Goal: Task Accomplishment & Management: Manage account settings

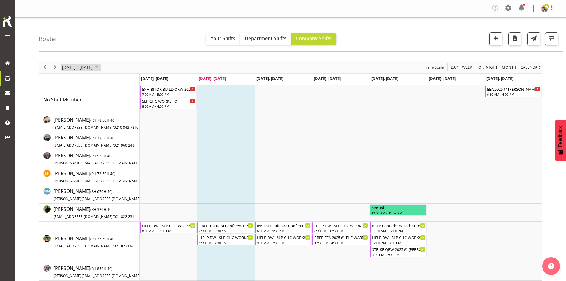
scroll to position [59, 0]
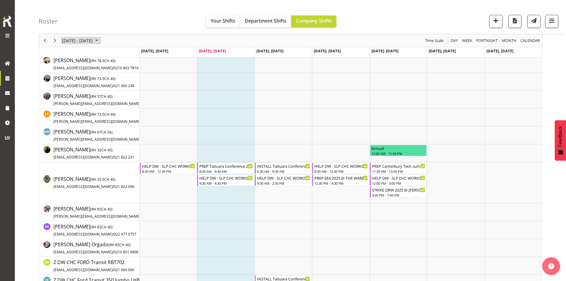
drag, startPoint x: 0, startPoint y: 0, endPoint x: 85, endPoint y: 42, distance: 94.4
click at [85, 42] on span "[DATE] - [DATE]" at bounding box center [77, 40] width 32 height 7
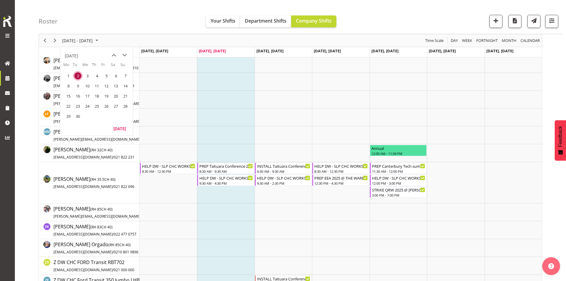
click at [122, 56] on span "next month" at bounding box center [124, 55] width 10 height 11
click at [124, 70] on th "Su" at bounding box center [125, 66] width 10 height 9
click at [123, 73] on span "5" at bounding box center [125, 75] width 9 height 9
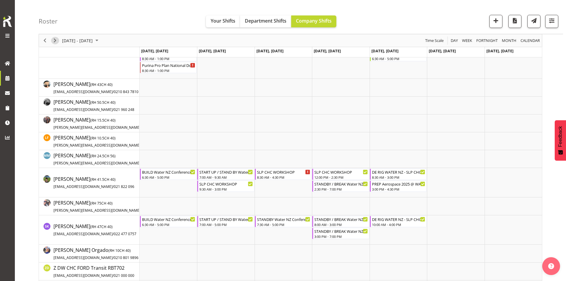
click at [53, 41] on span "Next" at bounding box center [54, 40] width 7 height 7
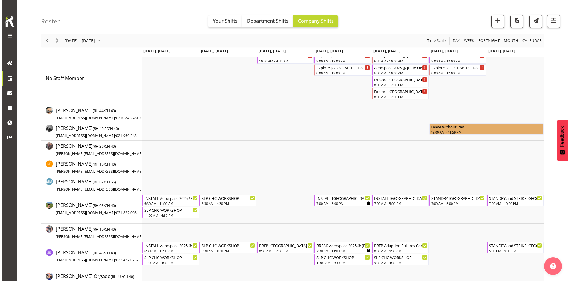
scroll to position [59, 0]
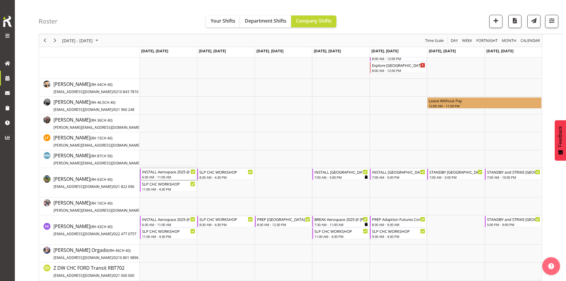
click at [168, 172] on div "INSTALL Aerospace 2025 @ [PERSON_NAME] On Site @ 0700" at bounding box center [168, 171] width 53 height 6
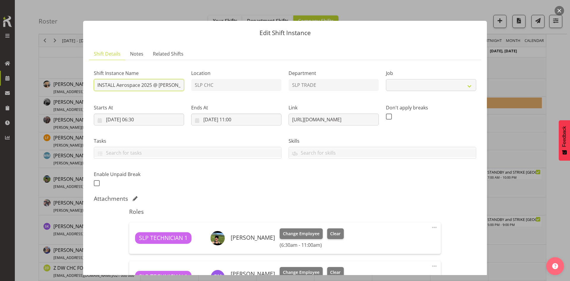
click at [157, 84] on input "INSTALL Aerospace 2025 @ [PERSON_NAME] On Site @ 0700" at bounding box center [139, 85] width 90 height 12
select select "9916"
type input "INSTALL Aerospace 2025 @ [PERSON_NAME] On Site @ 0730"
click at [152, 117] on input "[DATE] 06:30" at bounding box center [139, 119] width 90 height 12
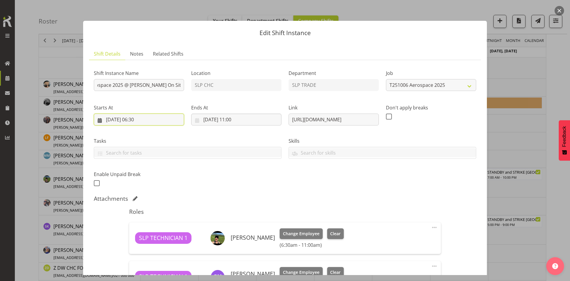
scroll to position [0, 0]
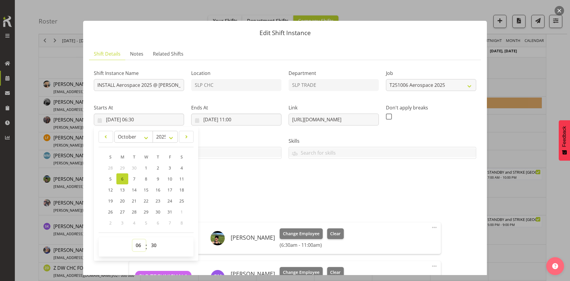
click at [139, 245] on select "00 01 02 03 04 05 06 07 08 09 10 11 12 13 14 15 16 17 18 19 20 21 22 23" at bounding box center [138, 245] width 13 height 12
select select "7"
click at [132, 239] on select "00 01 02 03 04 05 06 07 08 09 10 11 12 13 14 15 16 17 18 19 20 21 22 23" at bounding box center [138, 245] width 13 height 12
type input "[DATE] 07:30"
click at [153, 247] on select "00 01 02 03 04 05 06 07 08 09 10 11 12 13 14 15 16 17 18 19 20 21 22 23 24 25 2…" at bounding box center [154, 245] width 13 height 12
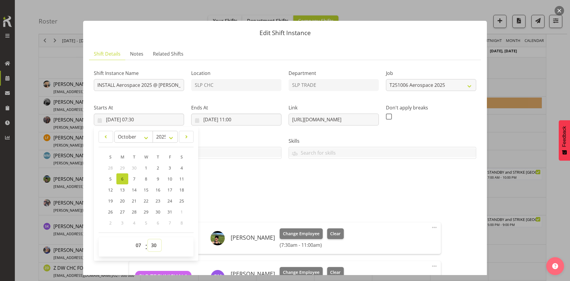
select select "0"
click at [148, 239] on select "00 01 02 03 04 05 06 07 08 09 10 11 12 13 14 15 16 17 18 19 20 21 22 23 24 25 2…" at bounding box center [154, 245] width 13 height 12
type input "[DATE] 07:00"
click at [302, 187] on div "Shift Instance Name INSTALL Aerospace 2025 @ [PERSON_NAME] On Site @ 0730 Locat…" at bounding box center [285, 126] width 390 height 130
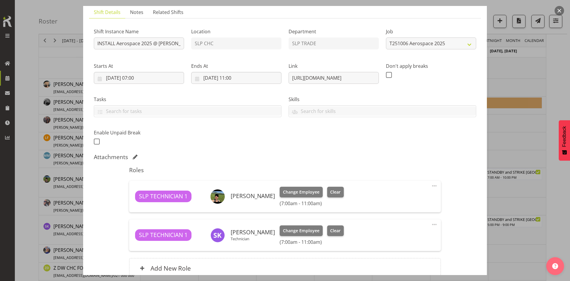
scroll to position [98, 0]
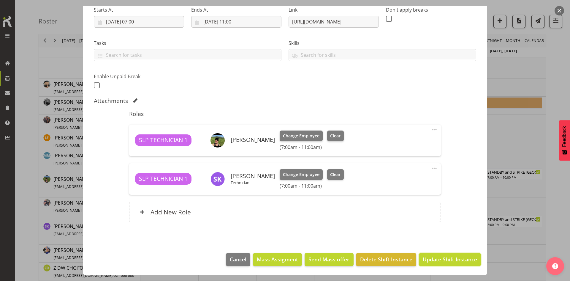
click at [435, 255] on button "Update Shift Instance" at bounding box center [450, 259] width 62 height 13
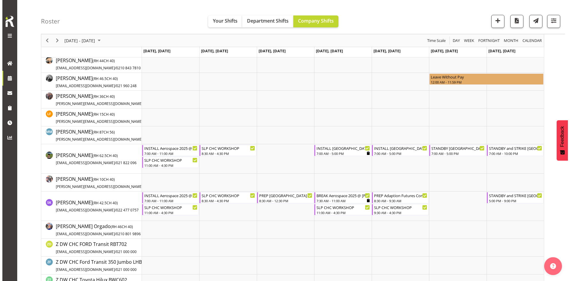
scroll to position [89, 0]
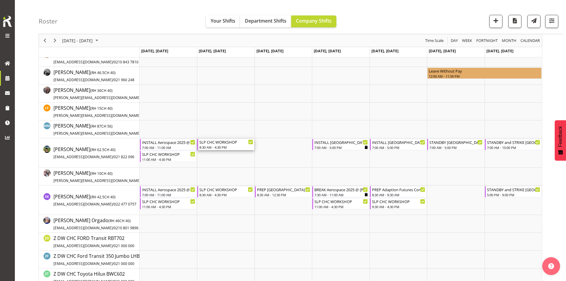
click at [214, 142] on div "SLP CHC WORKSHOP" at bounding box center [225, 142] width 53 height 6
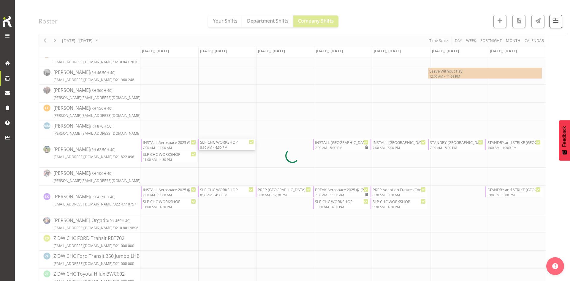
select select
select select "9"
select select "2025"
select select "8"
select select "30"
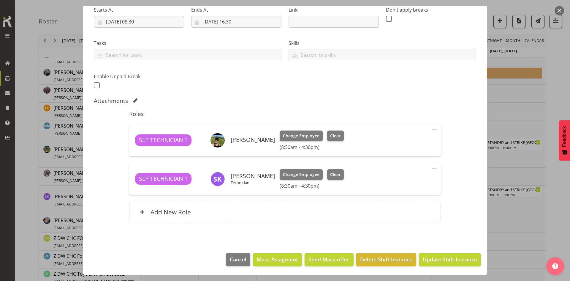
select select "45"
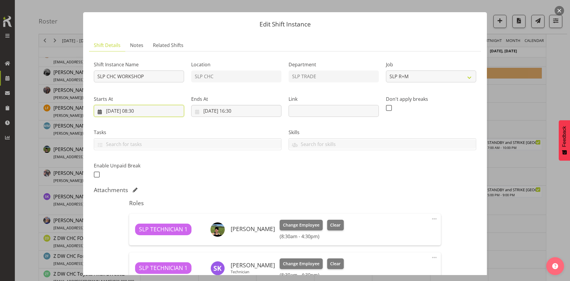
click at [159, 109] on input "[DATE] 08:30" at bounding box center [139, 111] width 90 height 12
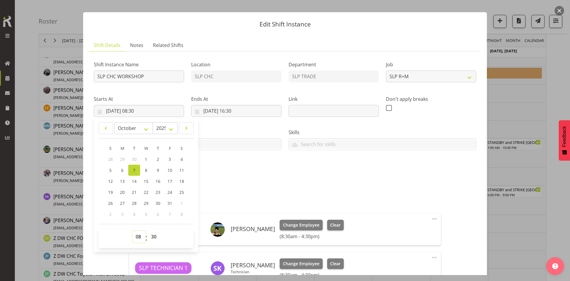
click at [139, 240] on select "00 01 02 03 04 05 06 07 08 09 10 11 12 13 14 15 16 17 18 19 20 21 22 23" at bounding box center [138, 236] width 13 height 12
select select "11"
click at [132, 230] on select "00 01 02 03 04 05 06 07 08 09 10 11 12 13 14 15 16 17 18 19 20 21 22 23" at bounding box center [138, 236] width 13 height 12
type input "[DATE] 11:30"
click at [291, 198] on div "Roles SLP TECHNICIAN 1 [PERSON_NAME] Change Employee Clear (11:30am - 4:30pm) E…" at bounding box center [285, 257] width 319 height 122
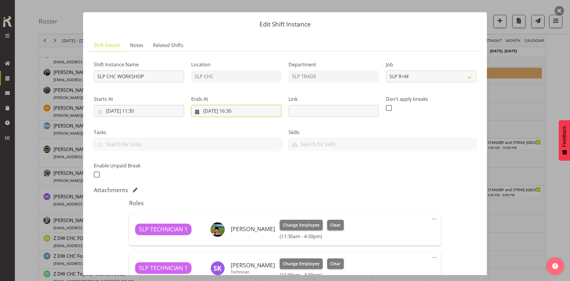
click at [241, 116] on input "[DATE] 16:30" at bounding box center [236, 111] width 90 height 12
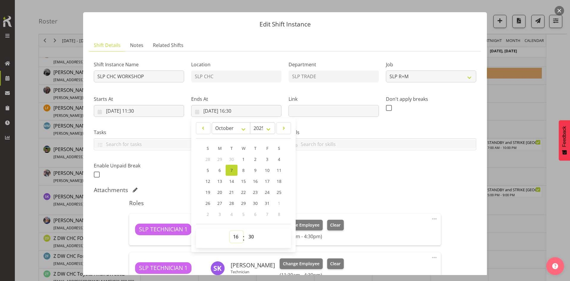
click at [237, 233] on select "00 01 02 03 04 05 06 07 08 09 10 11 12 13 14 15 16 17 18 19 20 21 22 23" at bounding box center [236, 236] width 13 height 12
select select "18"
click at [230, 230] on select "00 01 02 03 04 05 06 07 08 09 10 11 12 13 14 15 16 17 18 19 20 21 22 23" at bounding box center [236, 236] width 13 height 12
type input "[DATE] 18:30"
drag, startPoint x: 249, startPoint y: 238, endPoint x: 250, endPoint y: 232, distance: 6.9
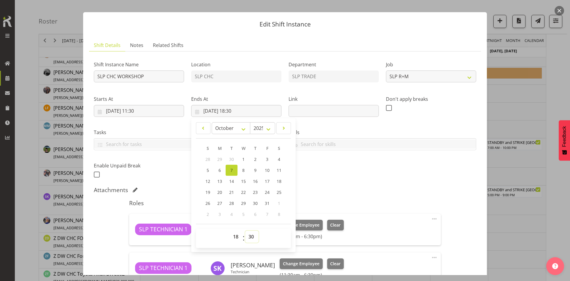
click at [249, 238] on select "00 01 02 03 04 05 06 07 08 09 10 11 12 13 14 15 16 17 18 19 20 21 22 23 24 25 2…" at bounding box center [251, 236] width 13 height 12
select select "0"
click at [245, 230] on select "00 01 02 03 04 05 06 07 08 09 10 11 12 13 14 15 16 17 18 19 20 21 22 23 24 25 2…" at bounding box center [251, 236] width 13 height 12
type input "[DATE] 18:00"
click at [351, 178] on div "Shift Instance Name SLP CHC WORKSHOP Location SLP CHC Department SLP TRADE Job …" at bounding box center [285, 118] width 390 height 130
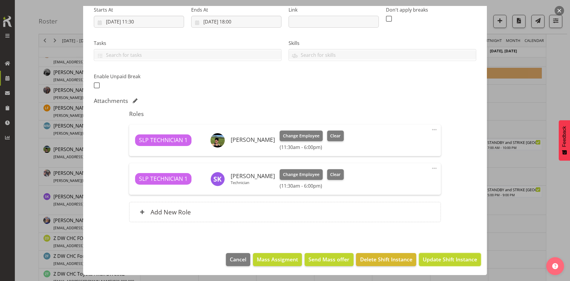
click at [450, 263] on button "Update Shift Instance" at bounding box center [450, 259] width 62 height 13
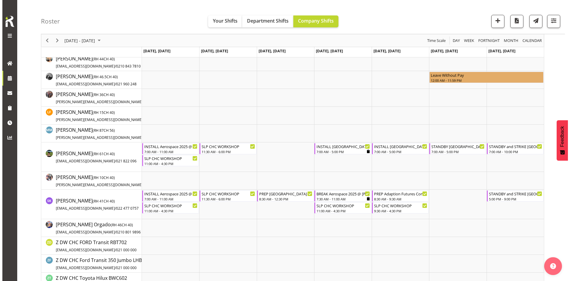
scroll to position [119, 0]
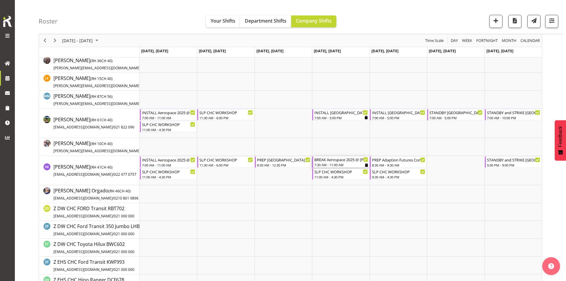
click at [335, 162] on div "7:30 AM - 11:00 AM" at bounding box center [340, 164] width 53 height 5
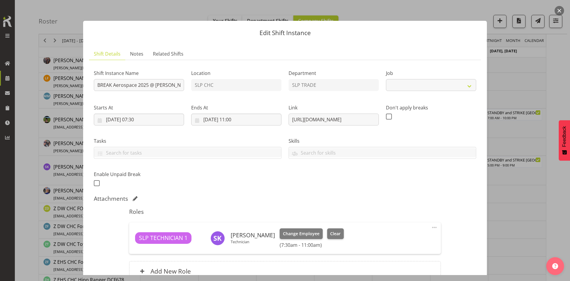
select select "9916"
click at [170, 84] on input "BREAK Aerospace 2025 @ [PERSON_NAME] On Site @ 0800" at bounding box center [139, 85] width 90 height 12
type input "BREAK Aerospace 2025 @ [PERSON_NAME] On Site @ 1830"
click at [154, 119] on input "[DATE] 07:30" at bounding box center [139, 119] width 90 height 12
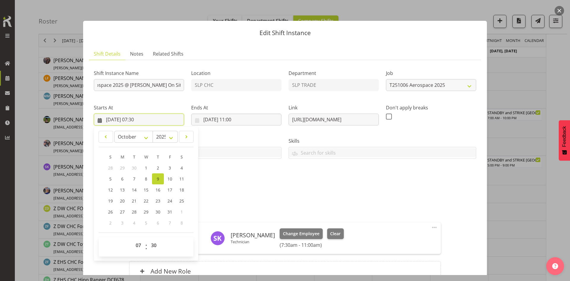
scroll to position [0, 0]
click at [136, 244] on select "00 01 02 03 04 05 06 07 08 09 10 11 12 13 14 15 16 17 18 19 20 21 22 23" at bounding box center [138, 245] width 13 height 12
select select "18"
click at [132, 239] on select "00 01 02 03 04 05 06 07 08 09 10 11 12 13 14 15 16 17 18 19 20 21 22 23" at bounding box center [138, 245] width 13 height 12
type input "[DATE] 18:30"
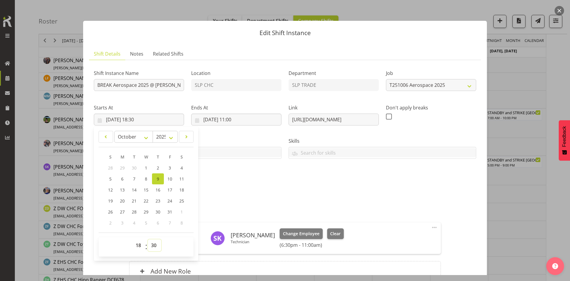
click at [153, 245] on select "00 01 02 03 04 05 06 07 08 09 10 11 12 13 14 15 16 17 18 19 20 21 22 23 24 25 2…" at bounding box center [154, 245] width 13 height 12
select select "0"
click at [148, 239] on select "00 01 02 03 04 05 06 07 08 09 10 11 12 13 14 15 16 17 18 19 20 21 22 23 24 25 2…" at bounding box center [154, 245] width 13 height 12
type input "[DATE] 18:00"
click at [246, 117] on input "[DATE] 11:00" at bounding box center [236, 119] width 90 height 12
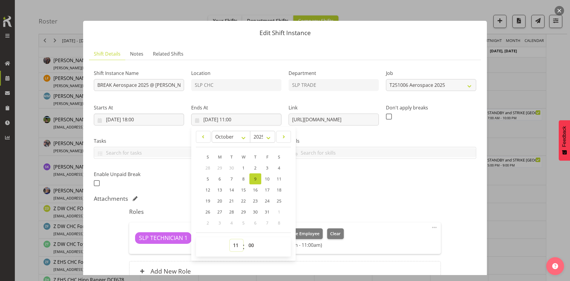
click at [233, 240] on select "00 01 02 03 04 05 06 07 08 09 10 11 12 13 14 15 16 17 18 19 20 21 22 23" at bounding box center [236, 245] width 13 height 12
select select "21"
click at [230, 239] on select "00 01 02 03 04 05 06 07 08 09 10 11 12 13 14 15 16 17 18 19 20 21 22 23" at bounding box center [236, 245] width 13 height 12
type input "[DATE] 21:00"
click at [354, 203] on div "Shift Instance Name BREAK Aerospace 2025 @ [PERSON_NAME] On Site @ 1830 Locatio…" at bounding box center [285, 176] width 383 height 223
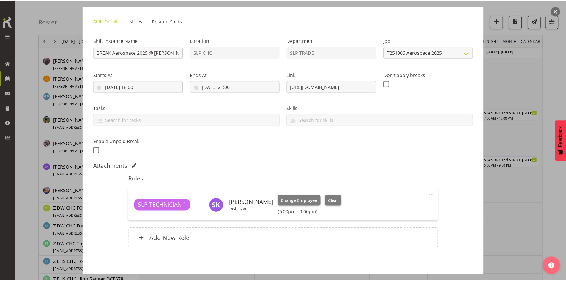
scroll to position [59, 0]
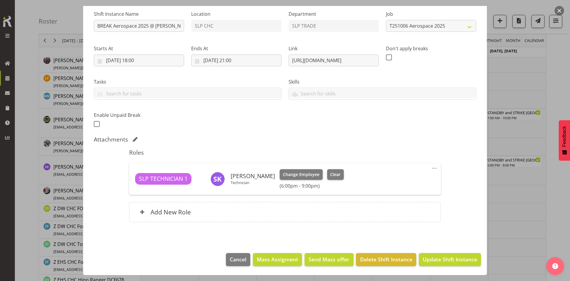
click at [310, 204] on div "Add New Role" at bounding box center [285, 212] width 312 height 20
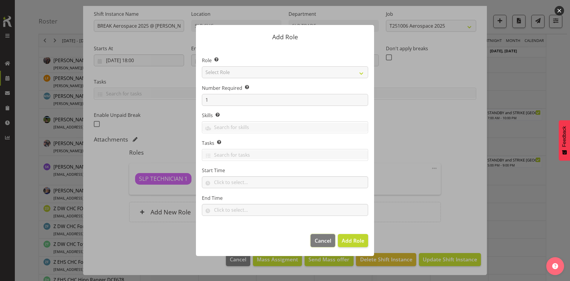
click at [327, 241] on span "Cancel" at bounding box center [323, 240] width 17 height 8
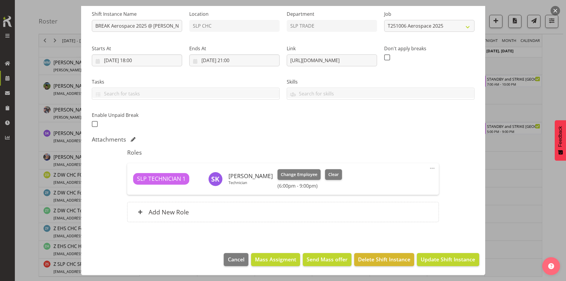
scroll to position [153, 0]
click at [166, 59] on input "[DATE] 18:00" at bounding box center [137, 60] width 90 height 12
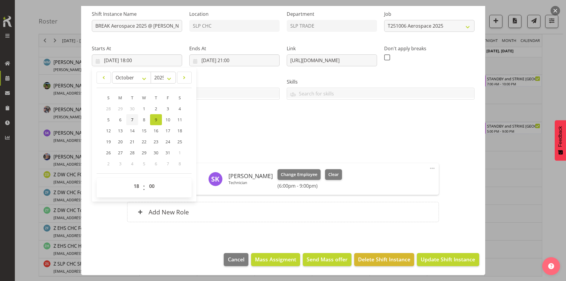
click at [131, 119] on span "7" at bounding box center [132, 120] width 2 height 6
type input "[DATE] 18:00"
click at [228, 63] on input "[DATE] 21:00" at bounding box center [234, 60] width 90 height 12
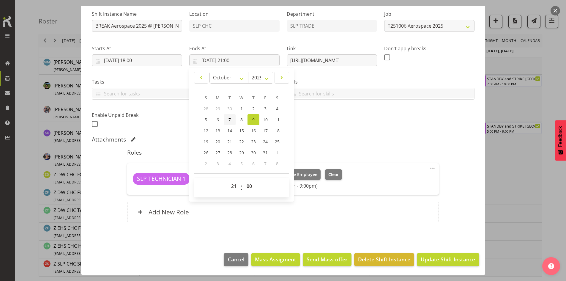
click at [228, 120] on span "7" at bounding box center [229, 120] width 2 height 6
type input "[DATE] 21:00"
click at [440, 262] on span "Update Shift Instance" at bounding box center [448, 259] width 54 height 8
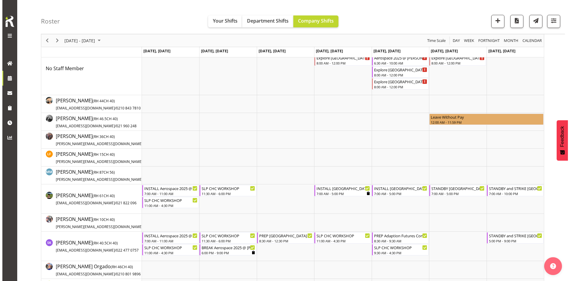
scroll to position [59, 0]
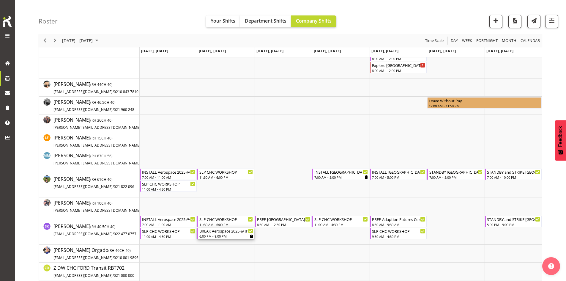
click at [243, 236] on div "6:00 PM - 9:00 PM" at bounding box center [225, 235] width 53 height 5
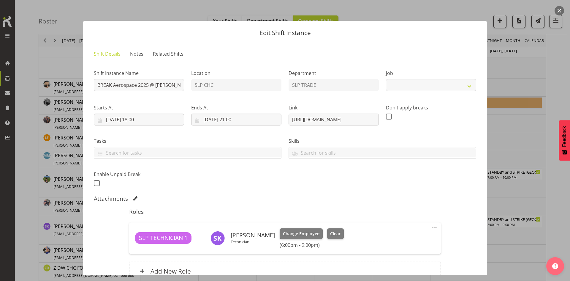
select select "9916"
click at [139, 55] on span "Notes" at bounding box center [136, 53] width 13 height 7
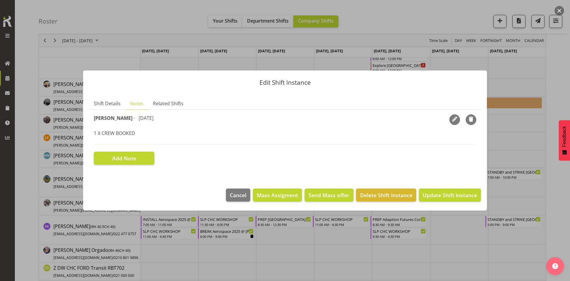
click at [555, 104] on div at bounding box center [285, 140] width 570 height 281
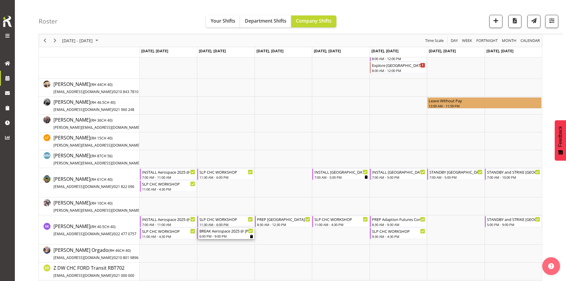
click at [226, 235] on div "6:00 PM - 9:00 PM" at bounding box center [225, 235] width 53 height 5
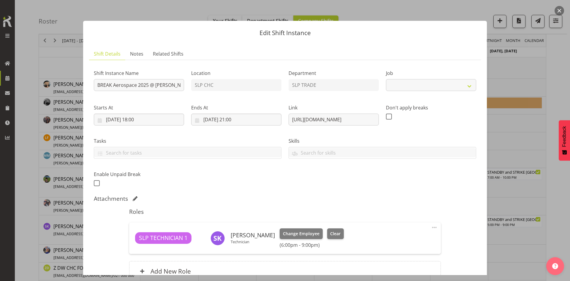
select select "9916"
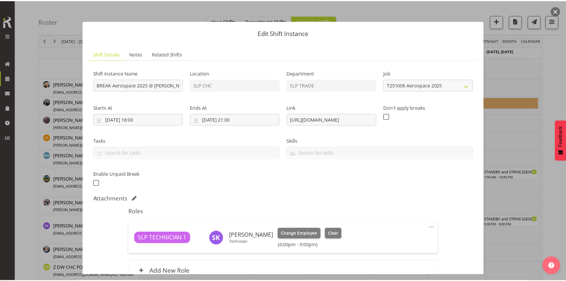
scroll to position [59, 0]
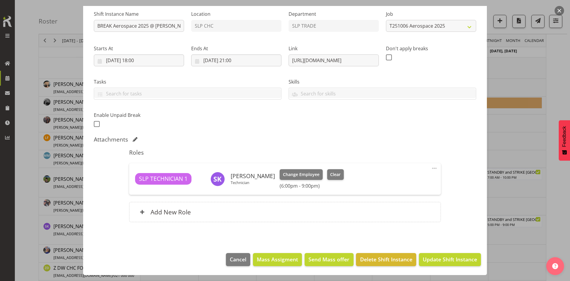
click at [233, 196] on div "Roles SLP TECHNICIAN 1 [PERSON_NAME] Technician Change Employee Clear (6:00pm -…" at bounding box center [285, 187] width 319 height 84
click at [237, 204] on div "Add New Role" at bounding box center [285, 212] width 312 height 20
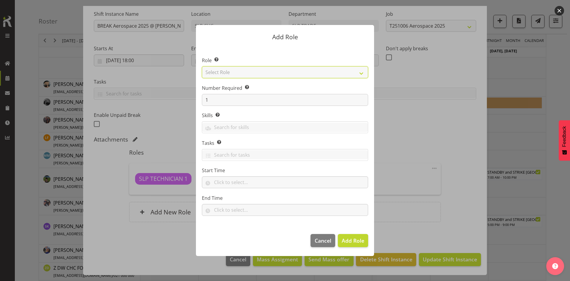
click at [303, 70] on select "Select Role ACCOUNT MANAGER ACCOUNT MANAGER DW ACCOUNTS [PERSON_NAME] VEHICLES …" at bounding box center [285, 72] width 166 height 12
select select "123"
click at [202, 66] on select "Select Role ACCOUNT MANAGER ACCOUNT MANAGER DW ACCOUNTS [PERSON_NAME] VEHICLES …" at bounding box center [285, 72] width 166 height 12
click at [348, 239] on span "Add Role" at bounding box center [353, 240] width 23 height 7
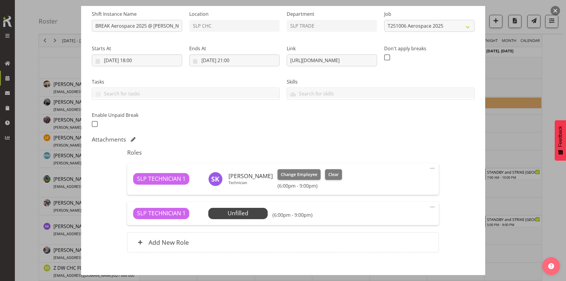
click at [0, 0] on span "Select Employee" at bounding box center [0, 0] width 0 height 0
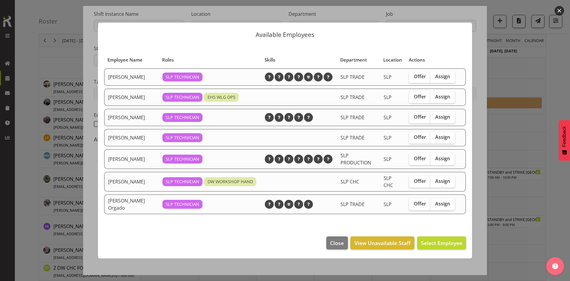
click at [440, 179] on span "Assign" at bounding box center [442, 181] width 15 height 6
click at [434, 179] on input "Assign" at bounding box center [433, 181] width 4 height 4
checkbox input "true"
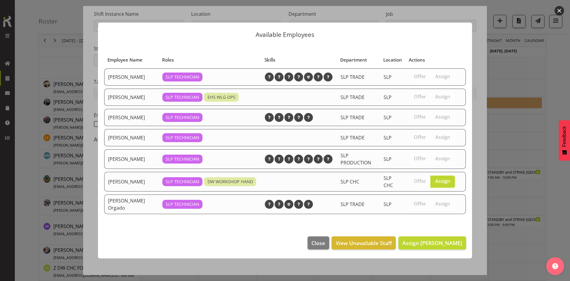
click at [424, 236] on footer "Close View Unavailable Staff Assign [PERSON_NAME]" at bounding box center [285, 244] width 374 height 28
click at [425, 239] on span "Assign [PERSON_NAME]" at bounding box center [432, 243] width 60 height 8
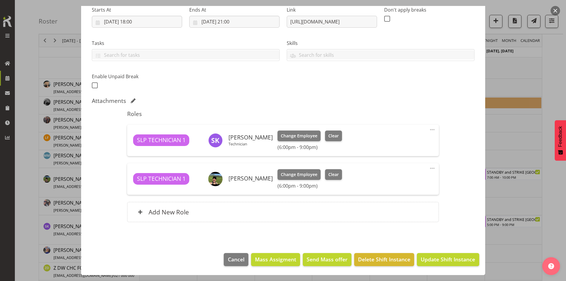
click at [423, 267] on footer "Cancel Mass Assigment Send Mass offer Delete Shift Instance Update Shift Instan…" at bounding box center [283, 261] width 404 height 28
click at [423, 260] on span "Update Shift Instance" at bounding box center [448, 259] width 54 height 8
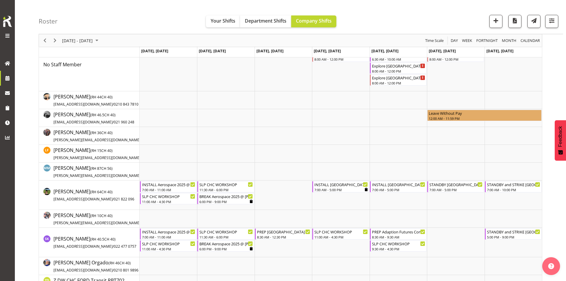
scroll to position [59, 0]
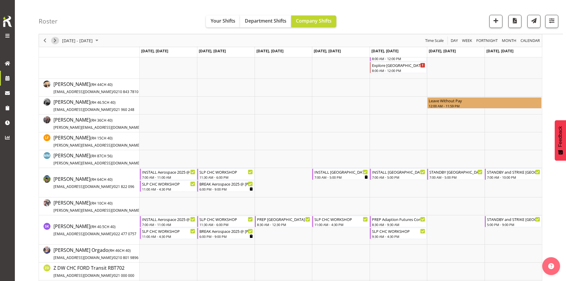
click at [52, 42] on span "Next" at bounding box center [54, 40] width 7 height 7
